Goal: Task Accomplishment & Management: Manage account settings

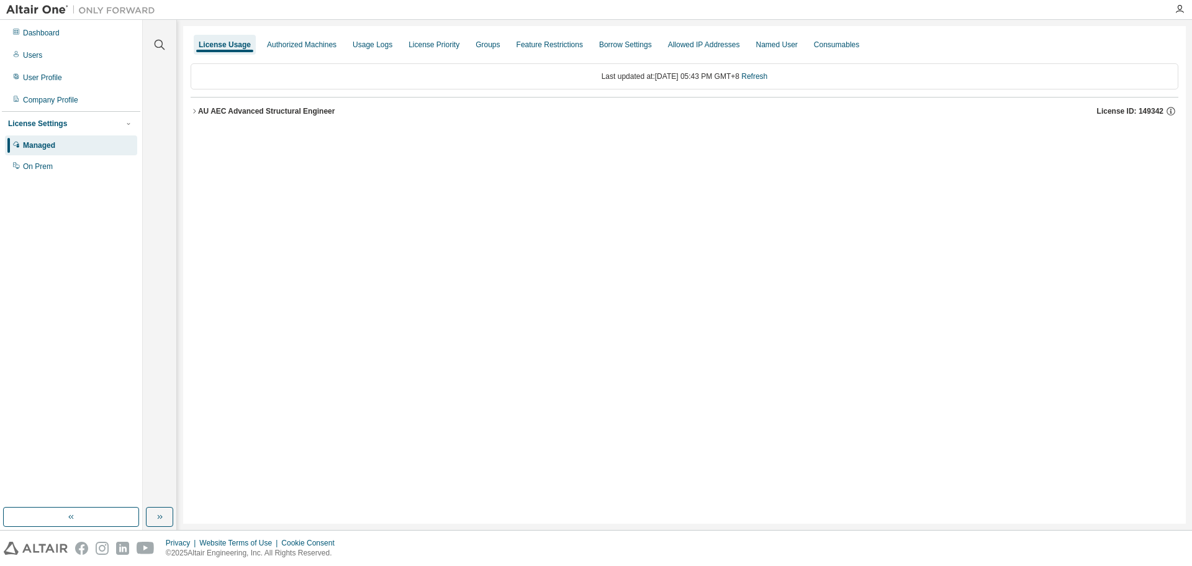
click at [201, 109] on div "AU AEC Advanced Structural Engineer" at bounding box center [266, 111] width 137 height 10
click at [192, 111] on icon "button" at bounding box center [194, 110] width 7 height 7
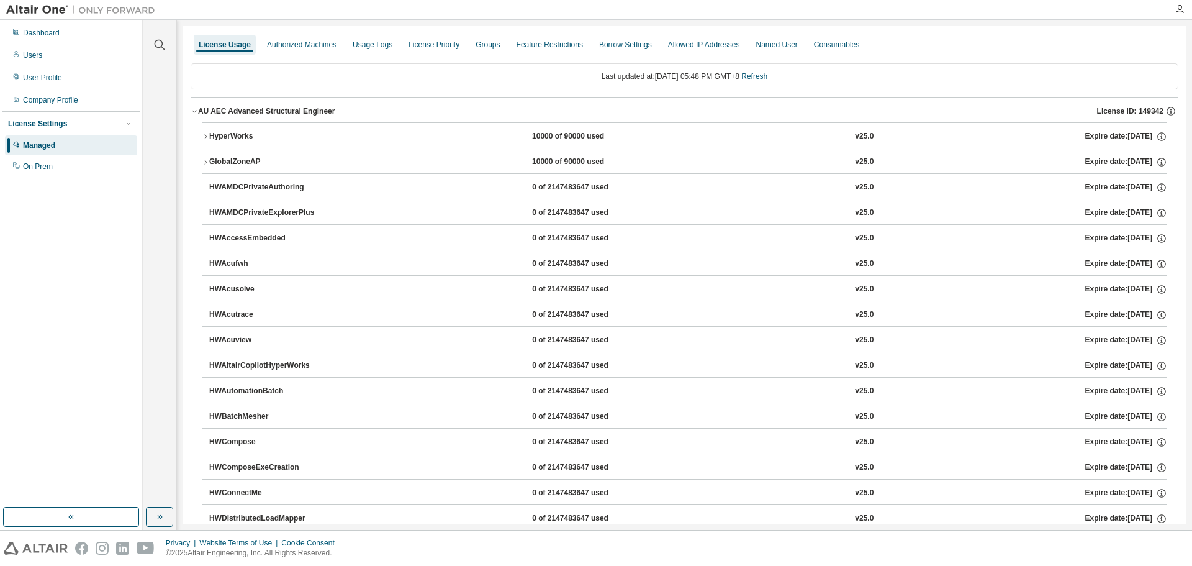
click at [204, 137] on icon "button" at bounding box center [205, 136] width 7 height 7
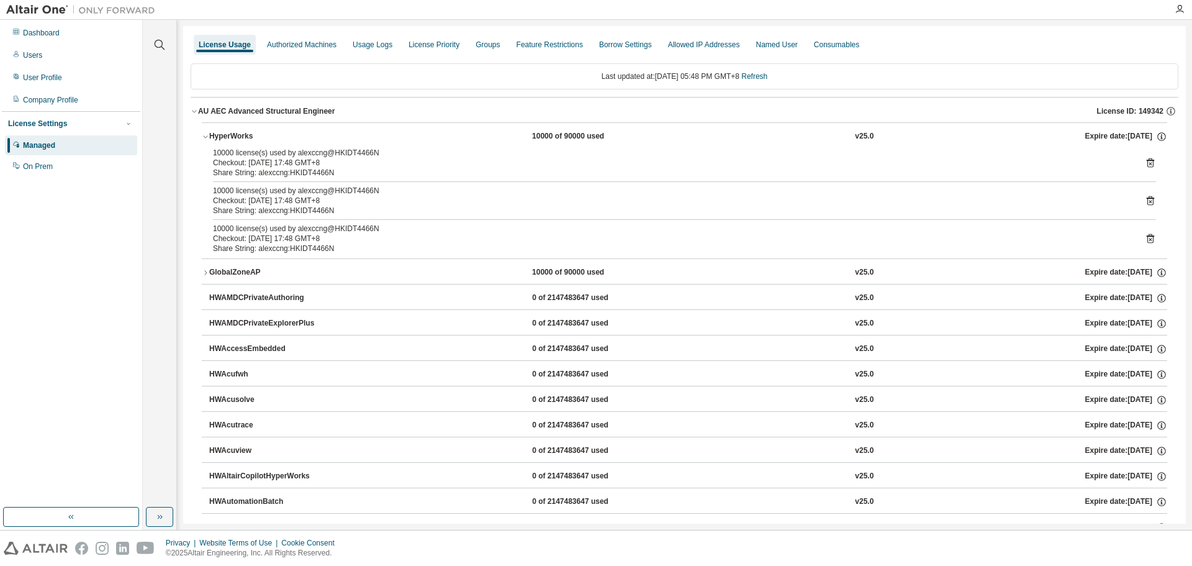
click at [204, 137] on icon "button" at bounding box center [205, 136] width 7 height 7
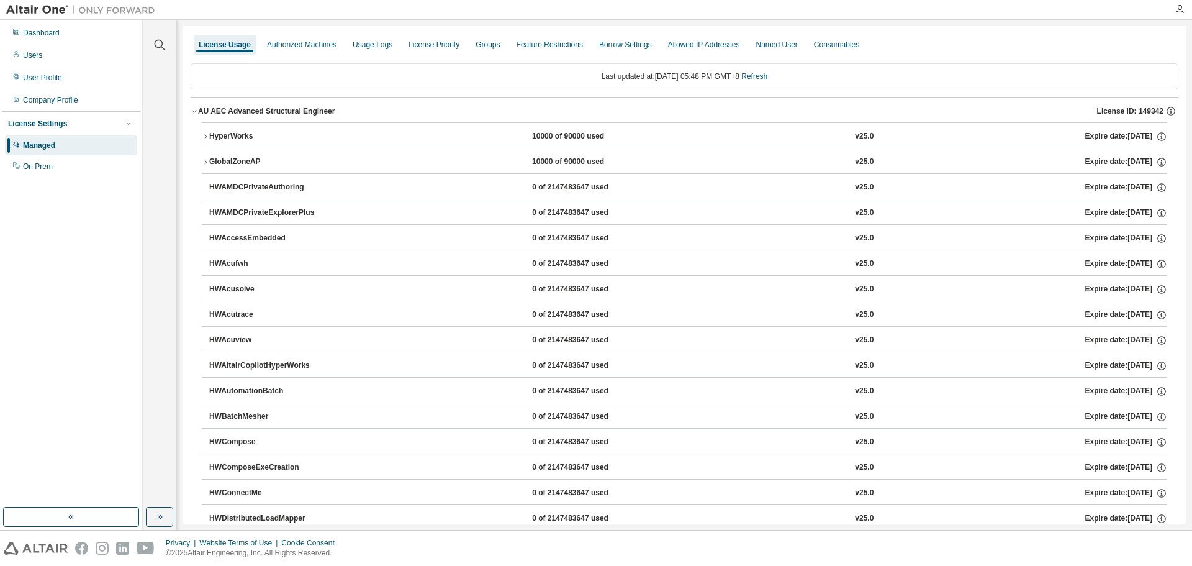
click at [206, 136] on icon "button" at bounding box center [205, 136] width 7 height 7
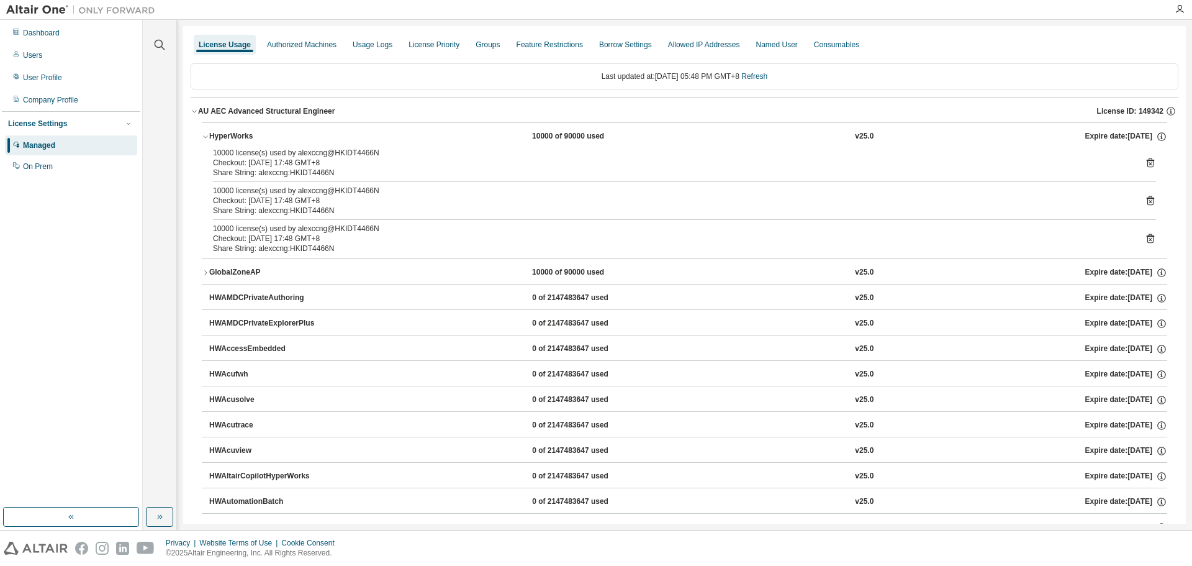
click at [209, 272] on icon "button" at bounding box center [205, 272] width 7 height 7
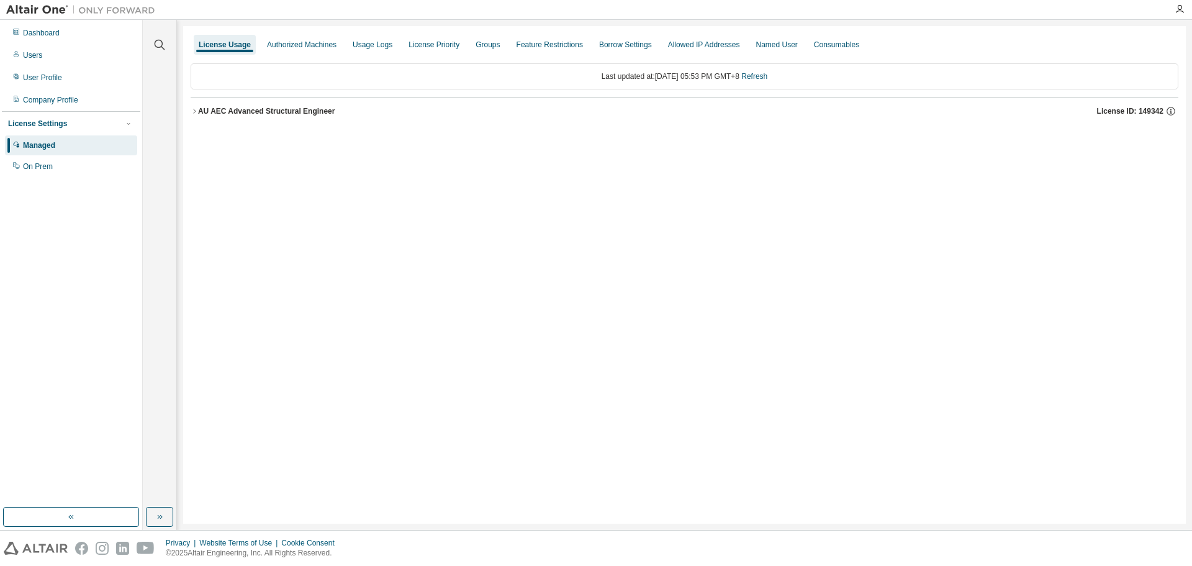
click at [199, 111] on div "AU AEC Advanced Structural Engineer" at bounding box center [266, 111] width 137 height 10
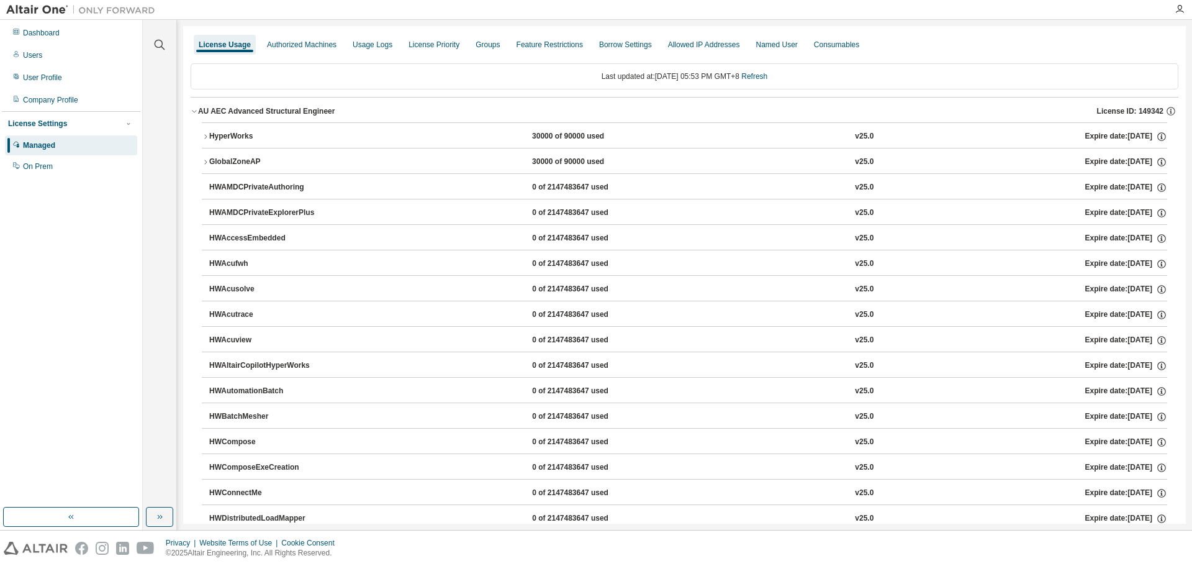
click at [206, 138] on icon "button" at bounding box center [205, 136] width 2 height 4
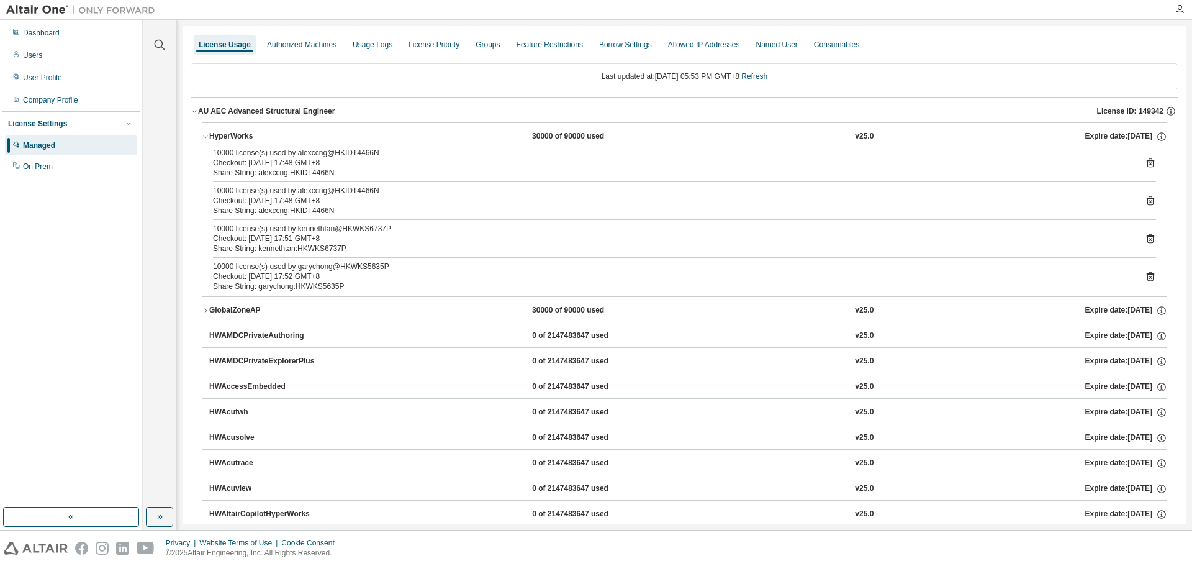
click at [207, 309] on icon "button" at bounding box center [205, 310] width 7 height 7
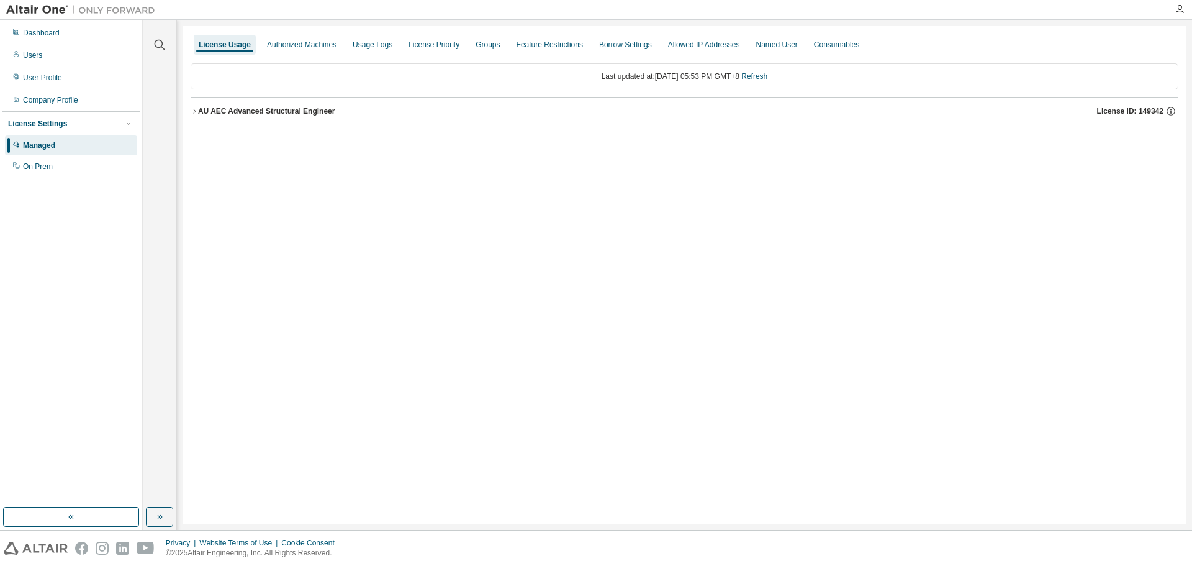
click at [203, 109] on div "AU AEC Advanced Structural Engineer" at bounding box center [266, 111] width 137 height 10
